Goal: Task Accomplishment & Management: Manage account settings

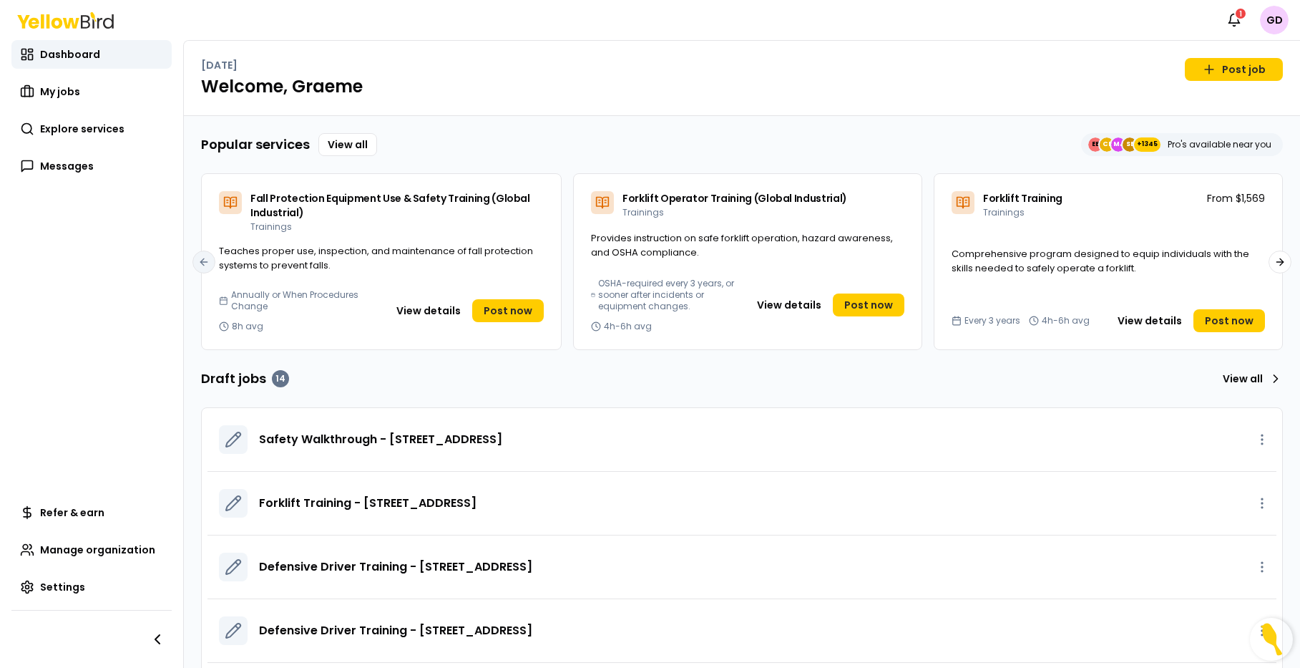
scroll to position [76, 0]
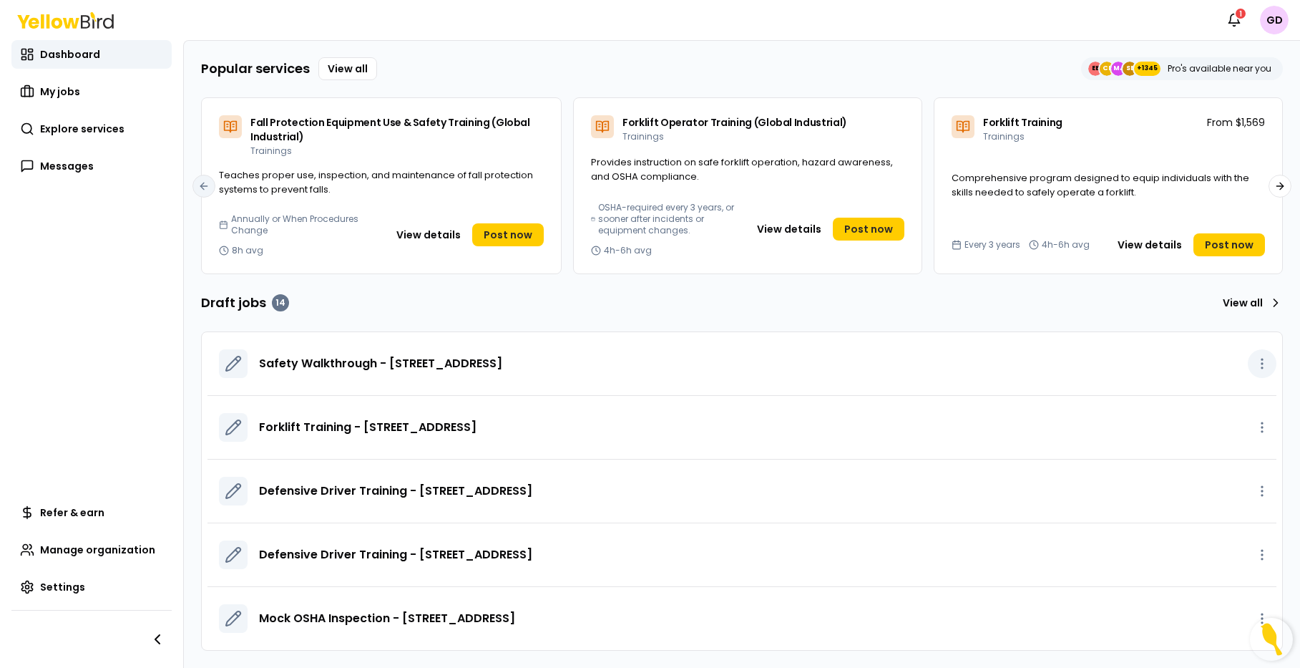
click at [1268, 372] on button "button" at bounding box center [1262, 363] width 29 height 29
click at [1234, 417] on div "Delete draft" at bounding box center [1231, 418] width 84 height 23
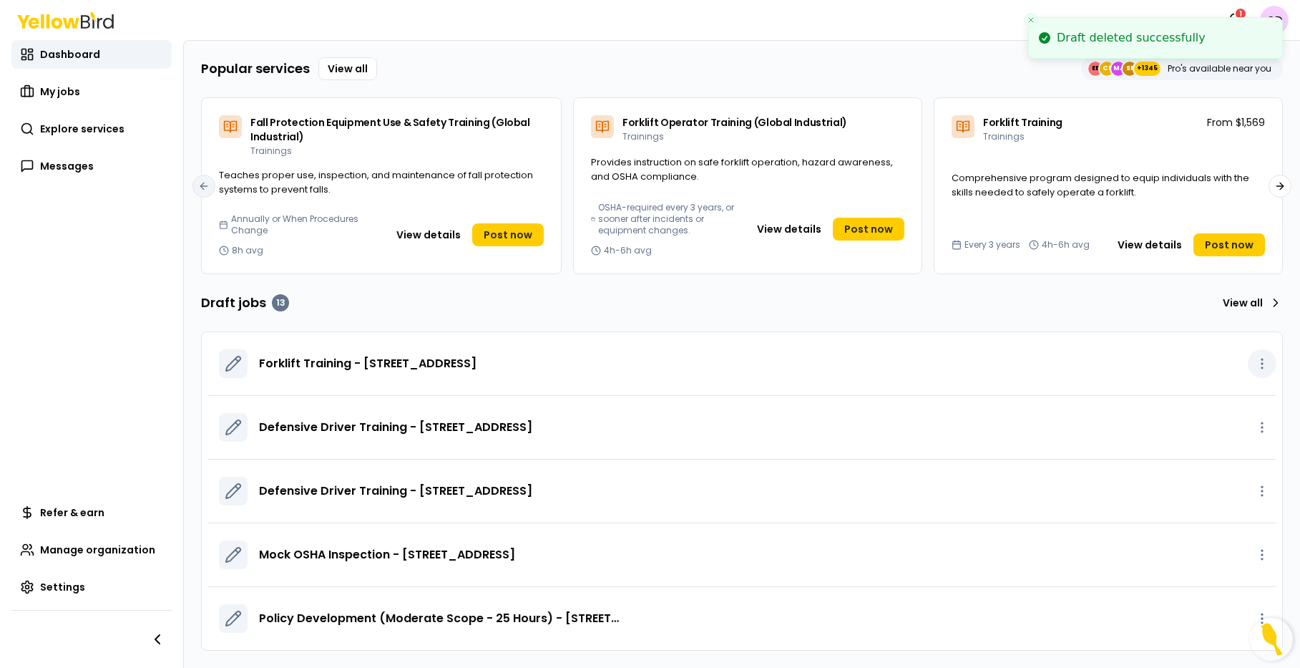
click at [1268, 366] on icon "button" at bounding box center [1262, 363] width 14 height 14
click at [1246, 424] on div "Delete draft" at bounding box center [1231, 418] width 84 height 23
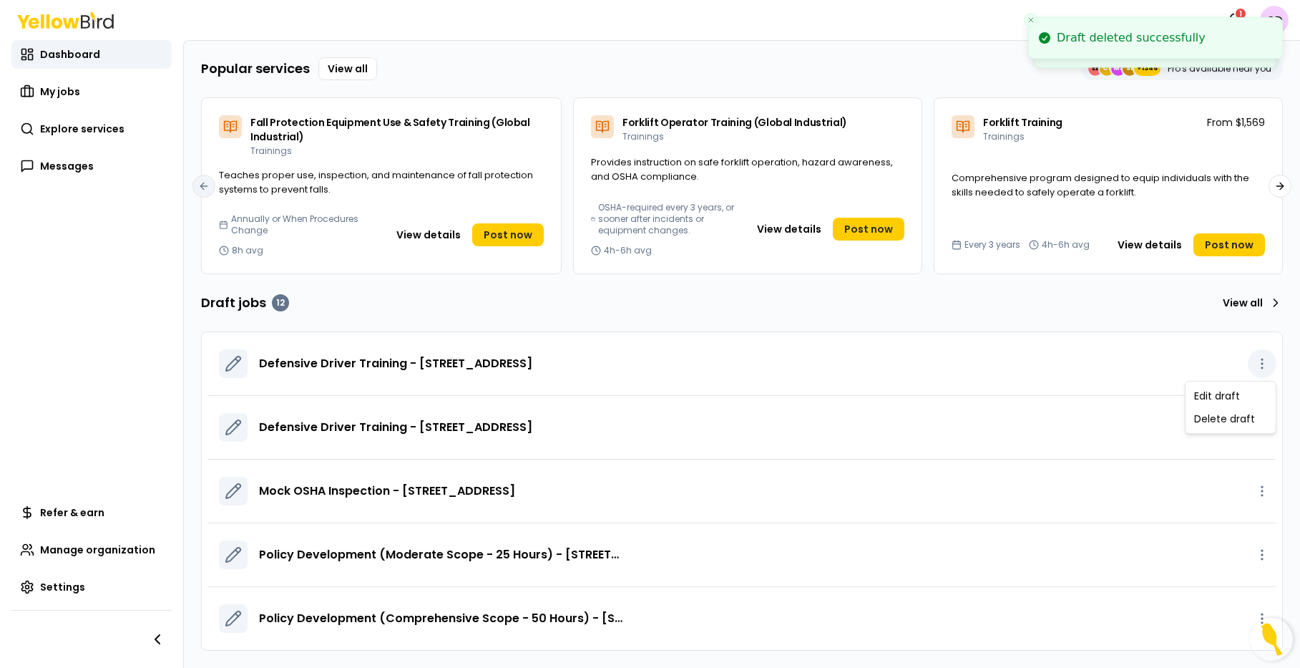
click at [1264, 366] on icon "button" at bounding box center [1262, 363] width 14 height 14
click at [1240, 424] on div "Delete draft" at bounding box center [1231, 418] width 84 height 23
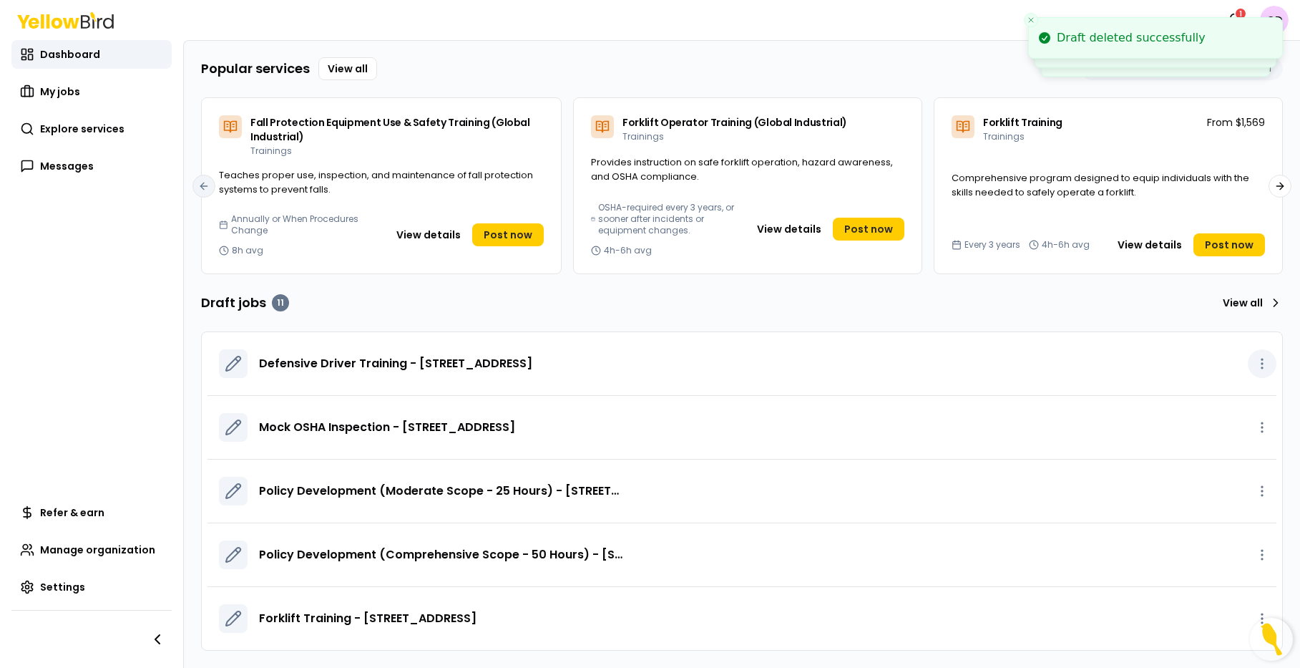
click at [1260, 366] on icon "button" at bounding box center [1262, 363] width 14 height 14
click at [1252, 419] on div "Delete draft" at bounding box center [1231, 418] width 84 height 23
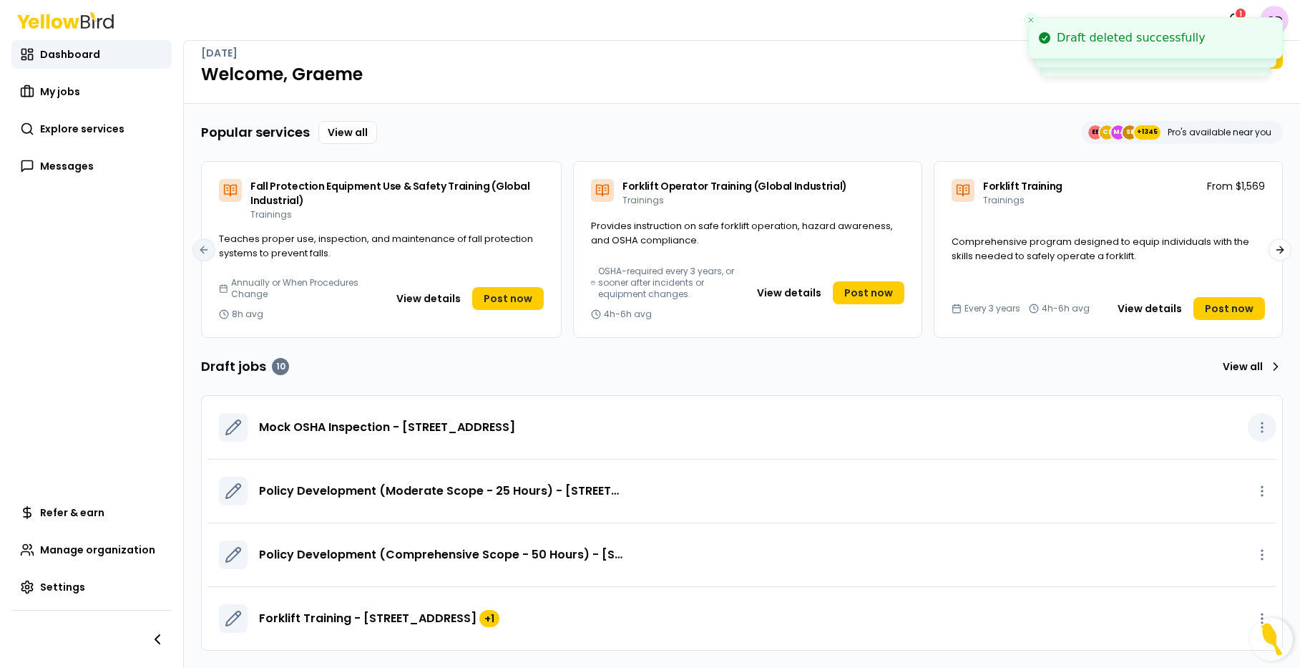
click at [1264, 427] on icon "button" at bounding box center [1262, 427] width 14 height 14
click at [1257, 479] on div "Delete draft" at bounding box center [1231, 482] width 84 height 23
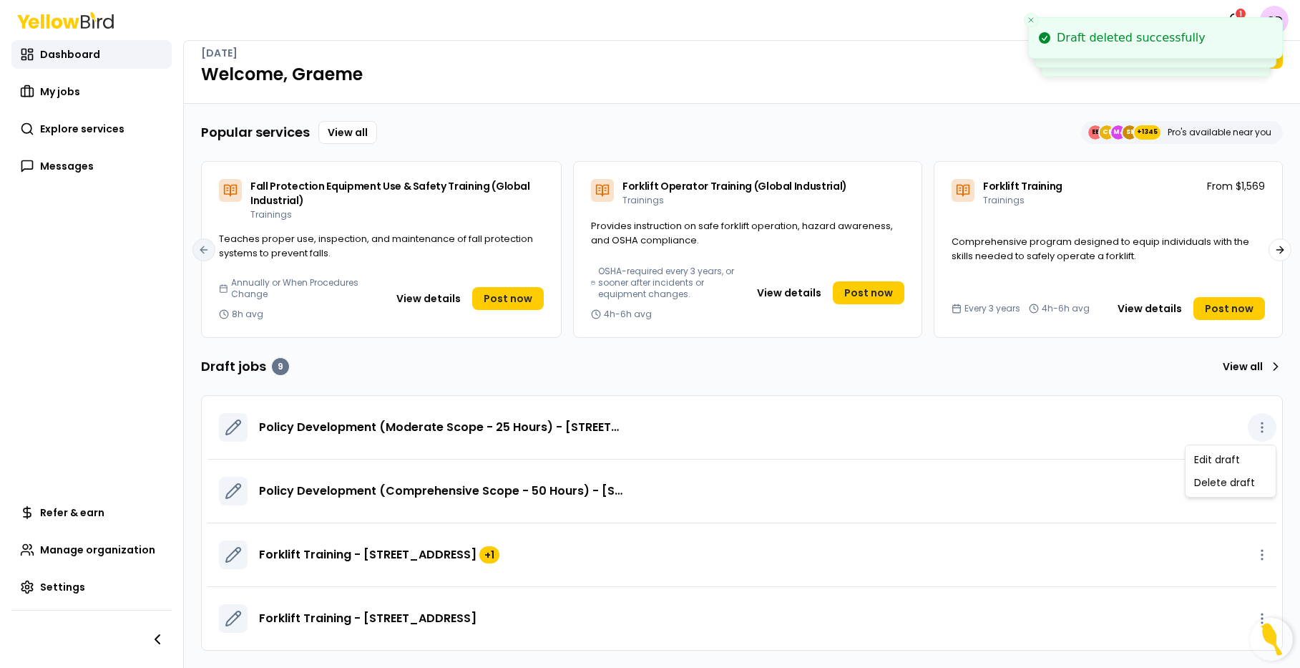
click at [1262, 429] on icon "button" at bounding box center [1262, 427] width 14 height 14
click at [1249, 487] on div "Delete draft" at bounding box center [1231, 482] width 84 height 23
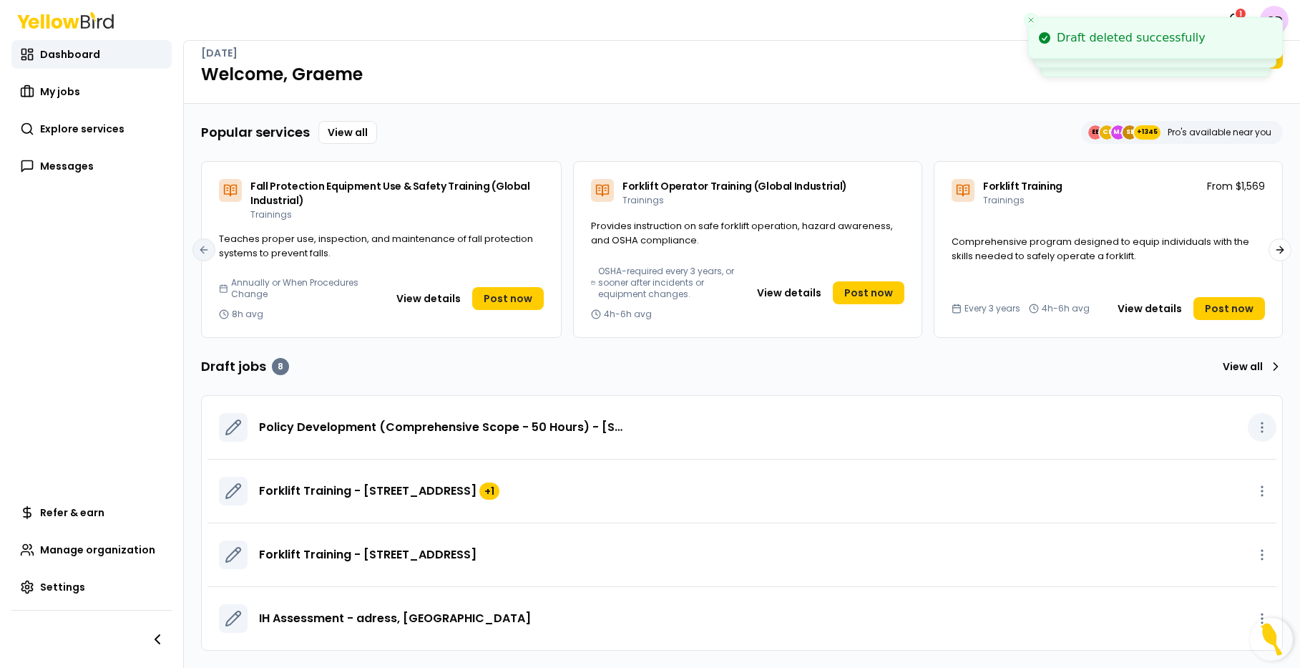
click at [1258, 424] on icon "button" at bounding box center [1262, 427] width 14 height 14
click at [1241, 481] on div "Delete draft" at bounding box center [1231, 482] width 84 height 23
click at [1259, 422] on icon "button" at bounding box center [1262, 427] width 14 height 14
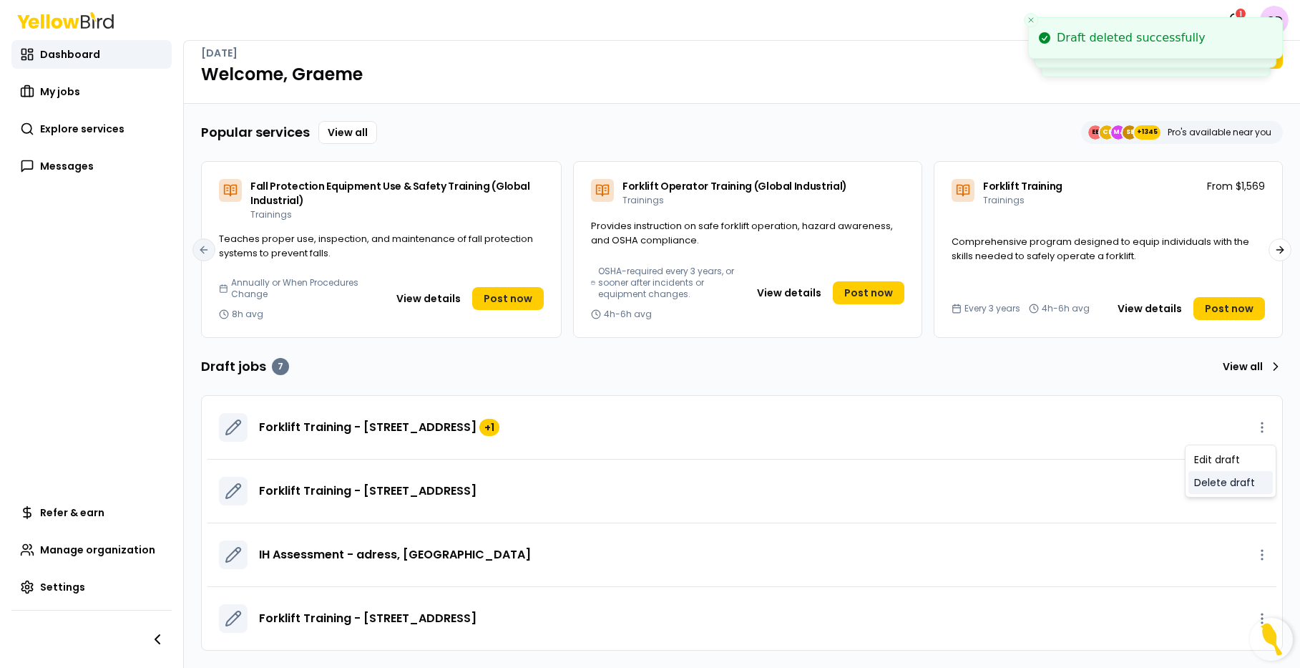
click at [1247, 477] on div "Delete draft" at bounding box center [1231, 482] width 84 height 23
click at [1254, 426] on button "button" at bounding box center [1262, 427] width 29 height 29
click at [1248, 482] on div "Delete draft" at bounding box center [1231, 482] width 84 height 23
click at [1267, 433] on icon "button" at bounding box center [1262, 427] width 14 height 14
click at [1251, 483] on div "Delete draft" at bounding box center [1231, 482] width 84 height 23
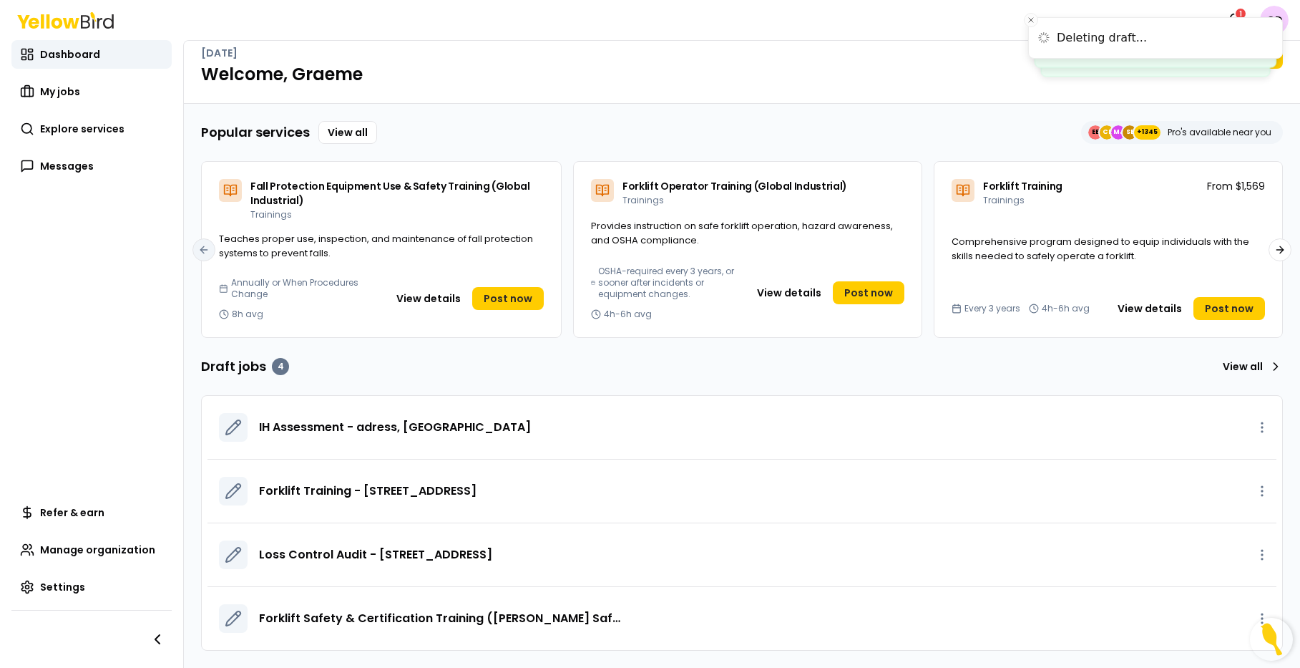
scroll to position [0, 0]
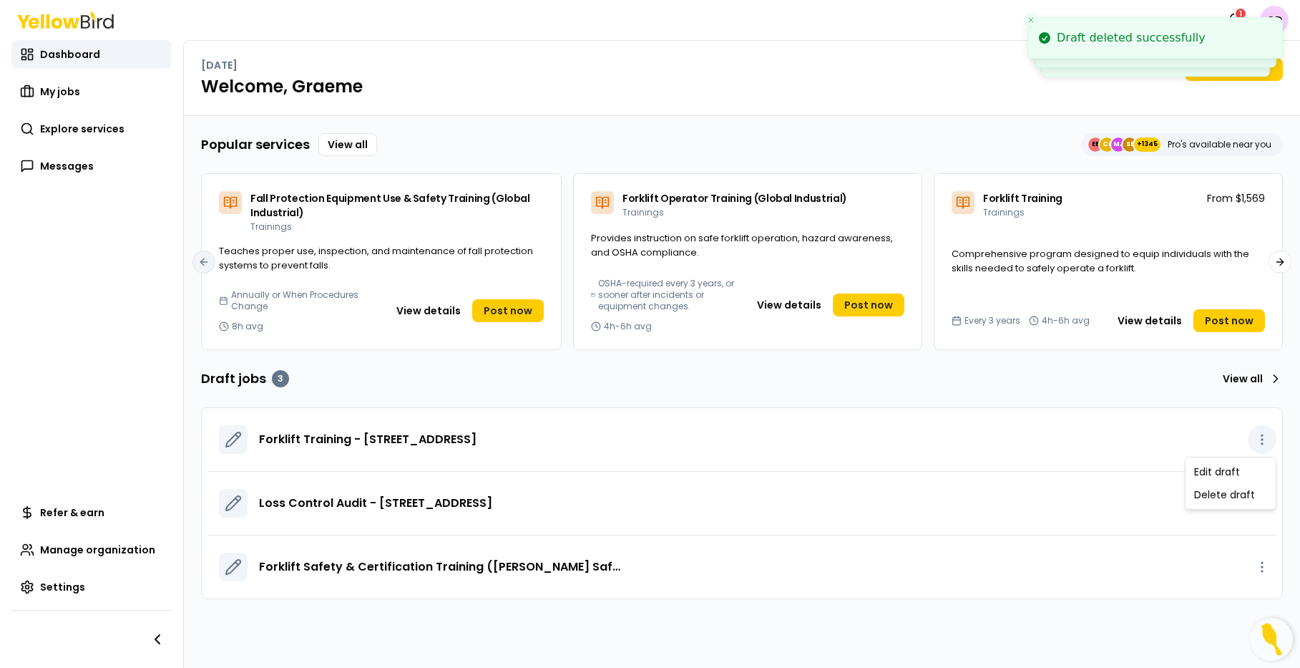
click at [1251, 438] on button "button" at bounding box center [1262, 439] width 29 height 29
click at [1237, 493] on div "Delete draft" at bounding box center [1231, 494] width 84 height 23
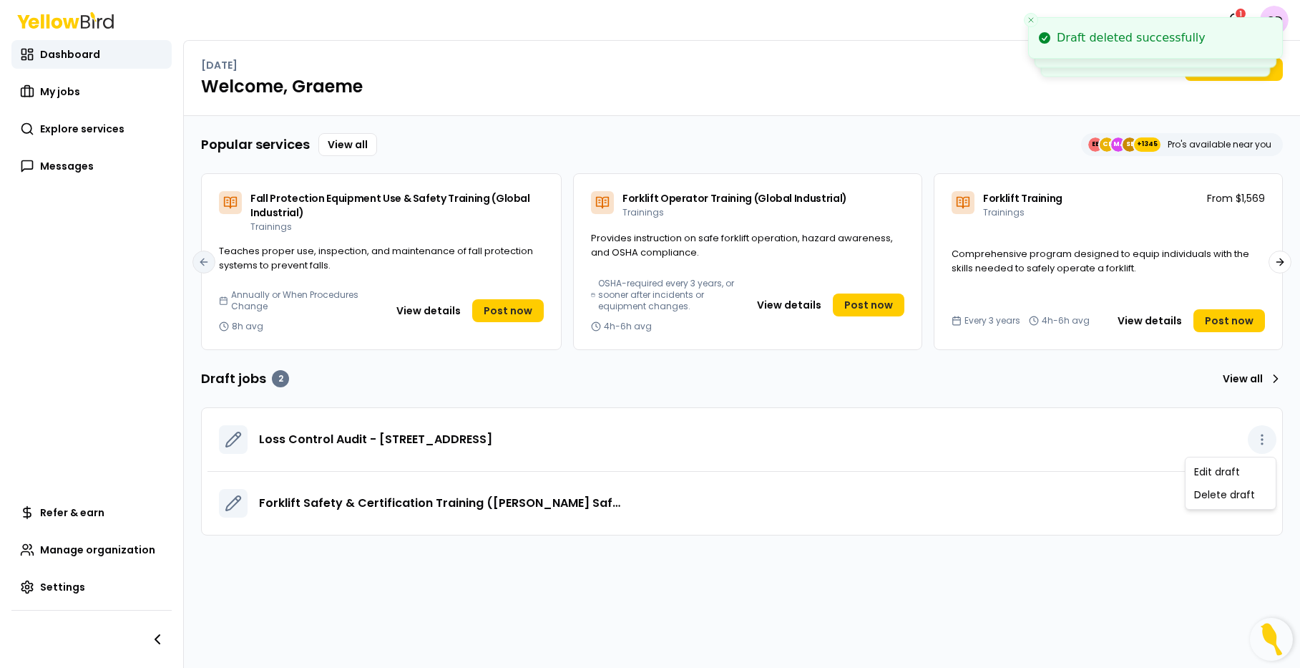
click at [1265, 442] on icon "button" at bounding box center [1262, 439] width 14 height 14
drag, startPoint x: 1248, startPoint y: 495, endPoint x: 1251, endPoint y: 475, distance: 20.2
click at [1248, 495] on div "Delete draft" at bounding box center [1231, 494] width 84 height 23
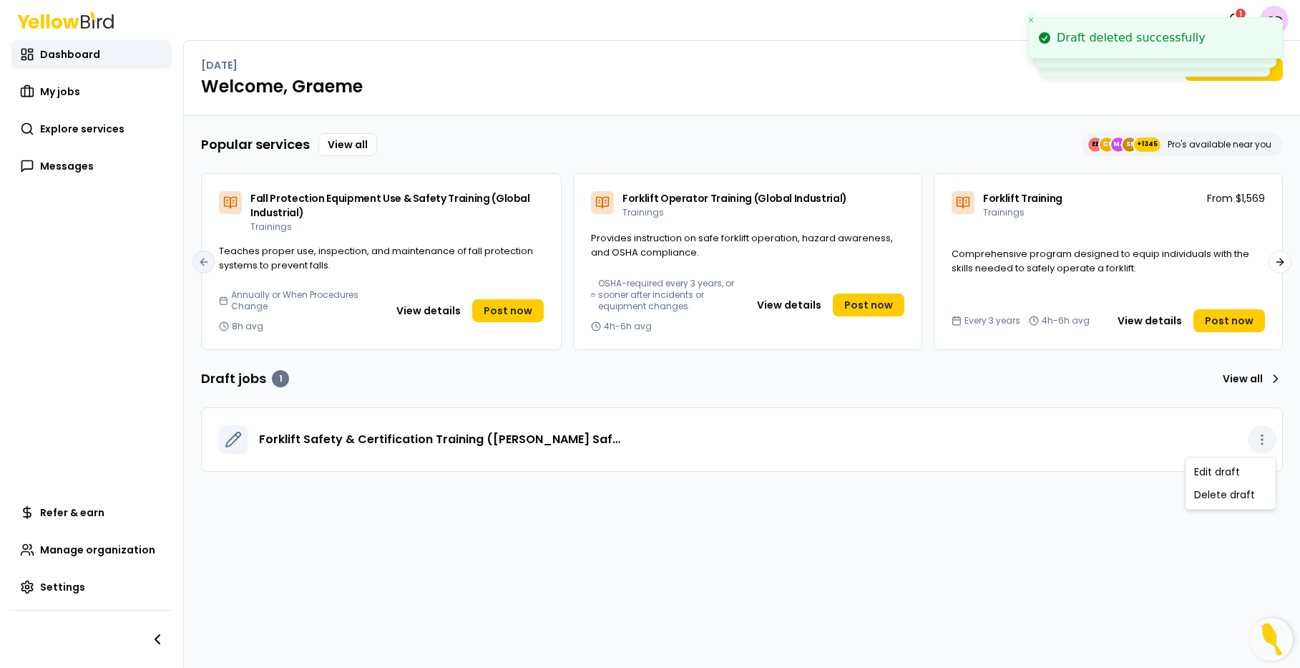
click at [1257, 437] on icon "button" at bounding box center [1262, 439] width 14 height 14
click at [1245, 492] on div "Delete draft" at bounding box center [1231, 494] width 84 height 23
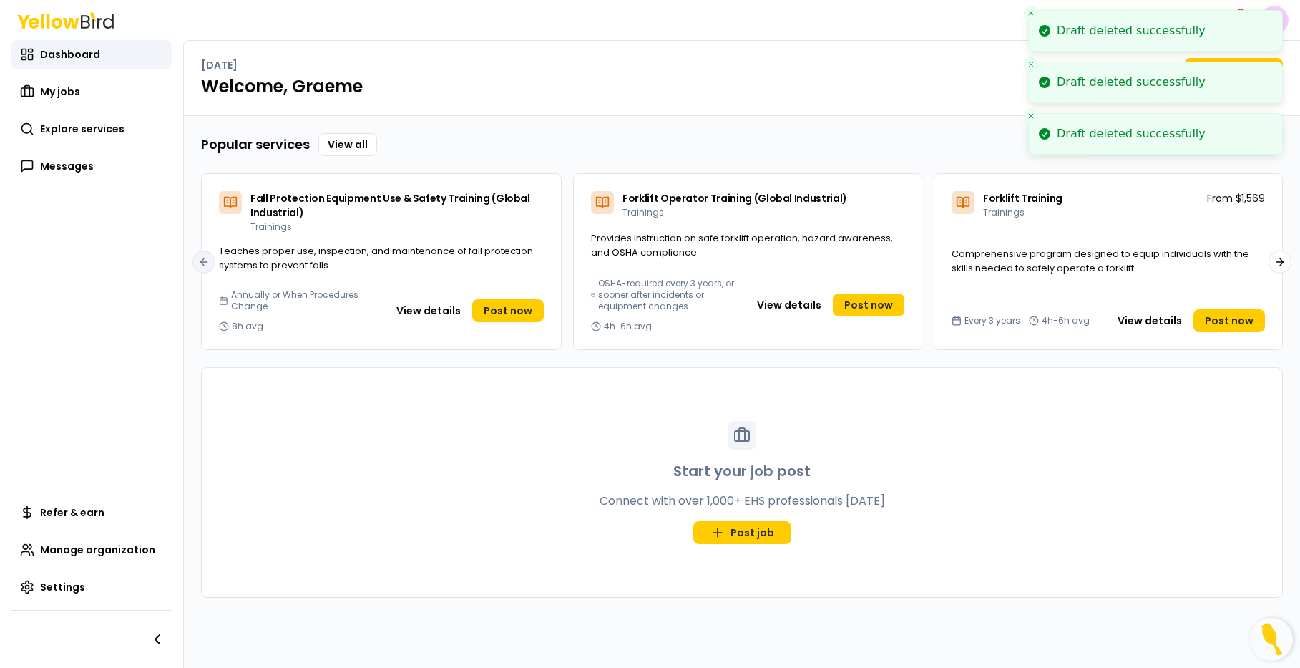
click at [1278, 14] on li "Draft deleted successfully" at bounding box center [1155, 31] width 255 height 42
